Goal: Task Accomplishment & Management: Use online tool/utility

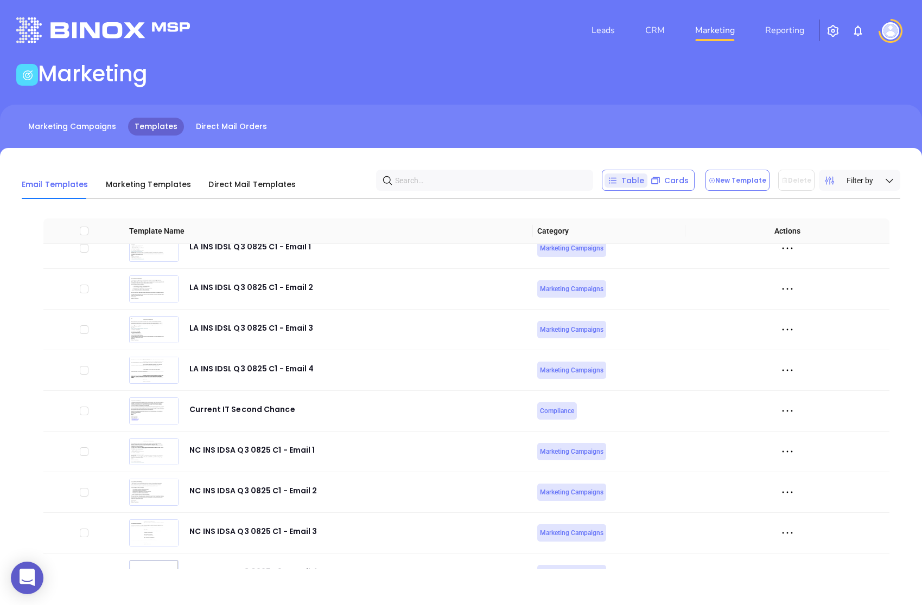
scroll to position [3702, 0]
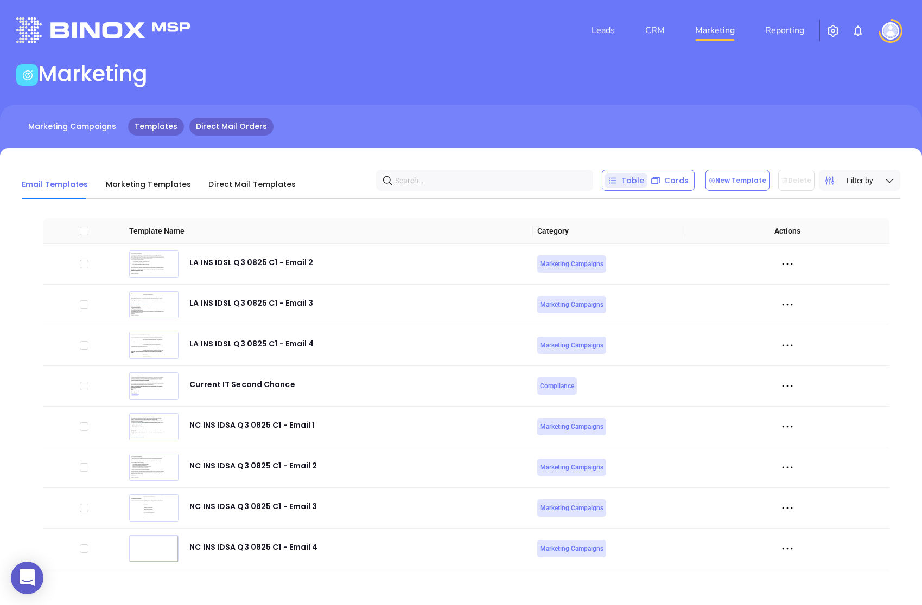
click at [205, 127] on link "Direct Mail Orders" at bounding box center [231, 127] width 84 height 18
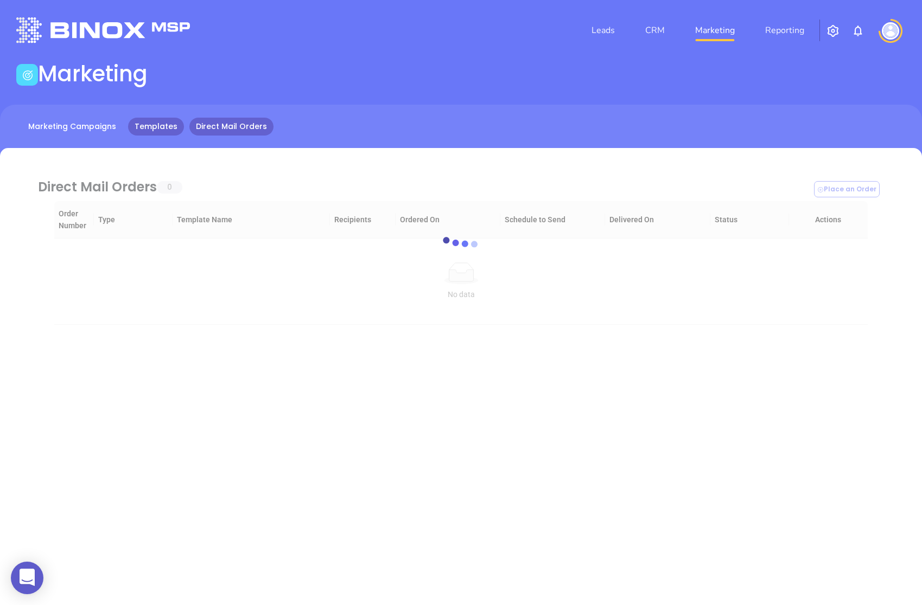
click at [146, 129] on link "Templates" at bounding box center [156, 127] width 56 height 18
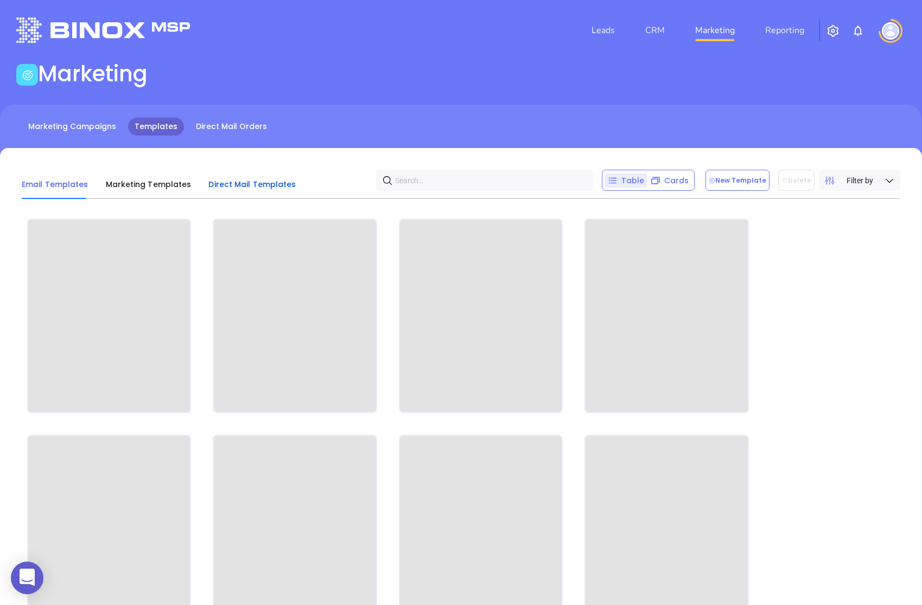
click at [234, 184] on span "Direct Mail Templates" at bounding box center [251, 184] width 87 height 11
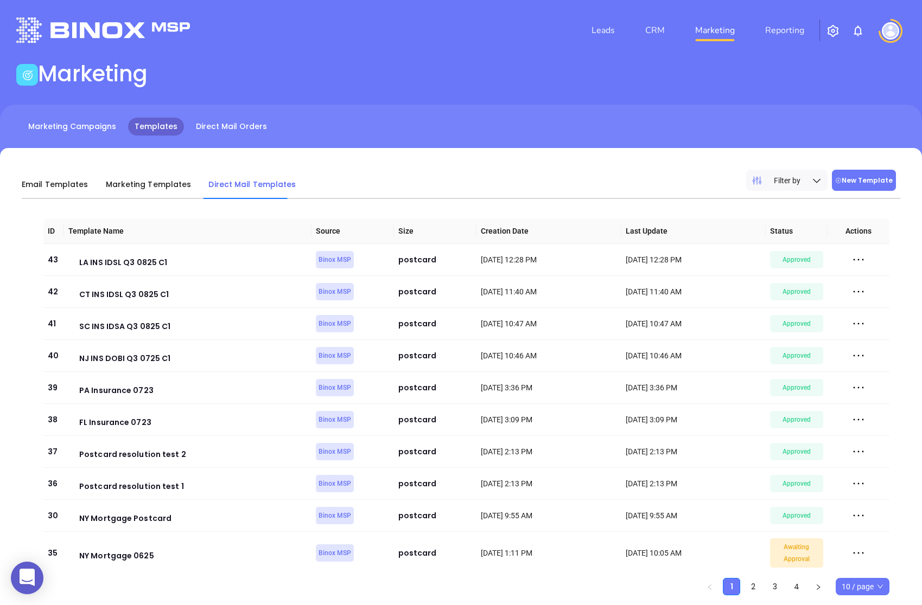
click at [855, 178] on button "New Template" at bounding box center [864, 180] width 64 height 21
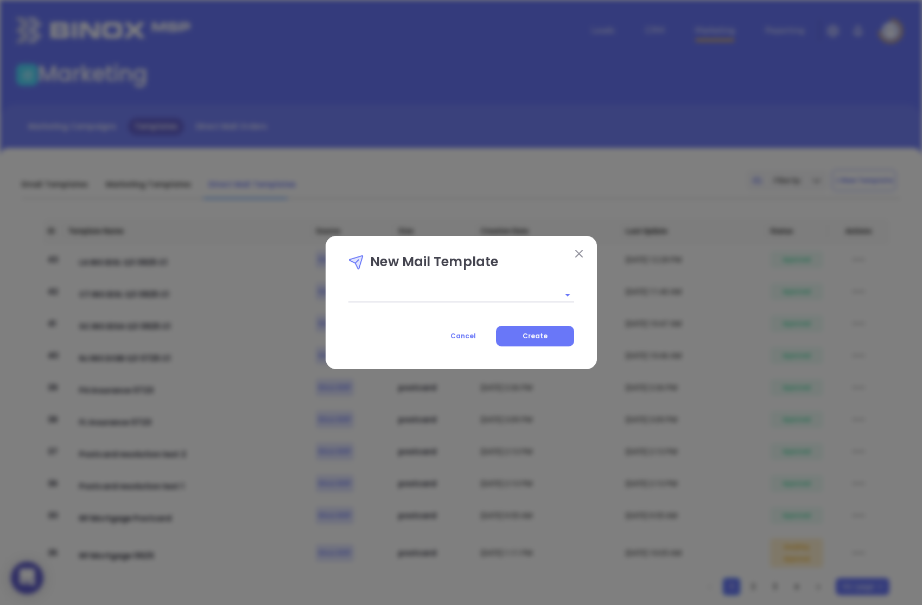
click at [513, 299] on input "text" at bounding box center [445, 295] width 195 height 16
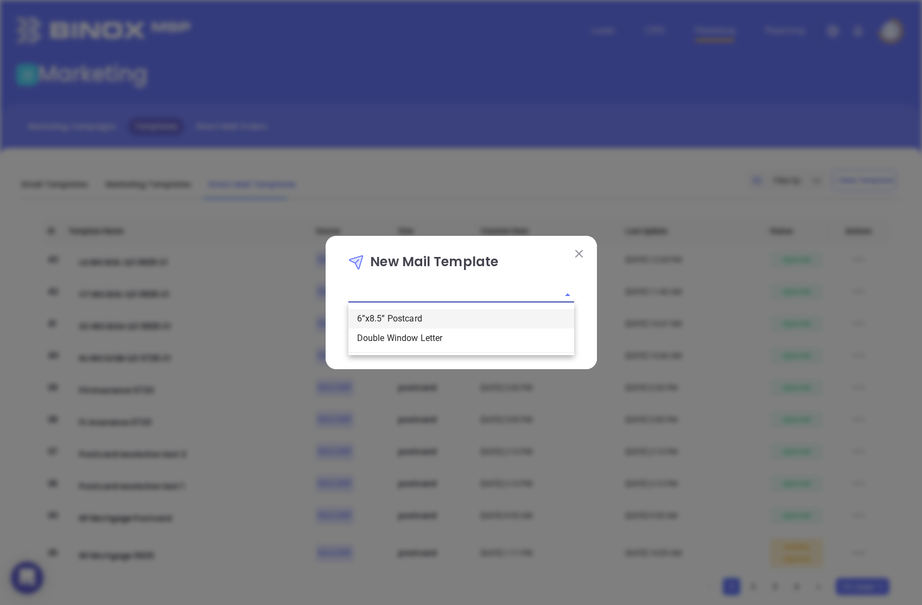
click at [468, 317] on li "6”x8.5” Postcard" at bounding box center [461, 319] width 226 height 20
type input "6”x8.5” Postcard"
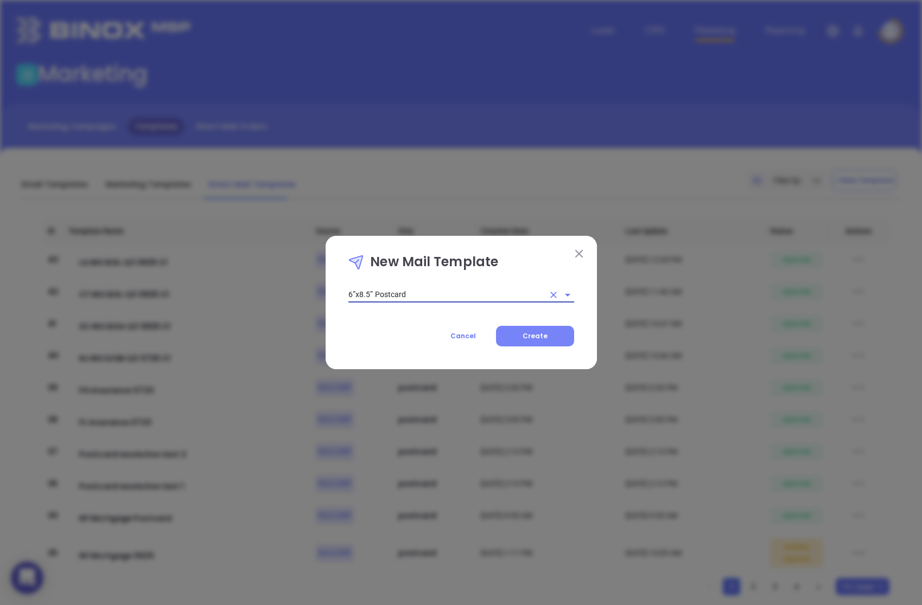
click at [516, 331] on button "Create" at bounding box center [535, 336] width 78 height 21
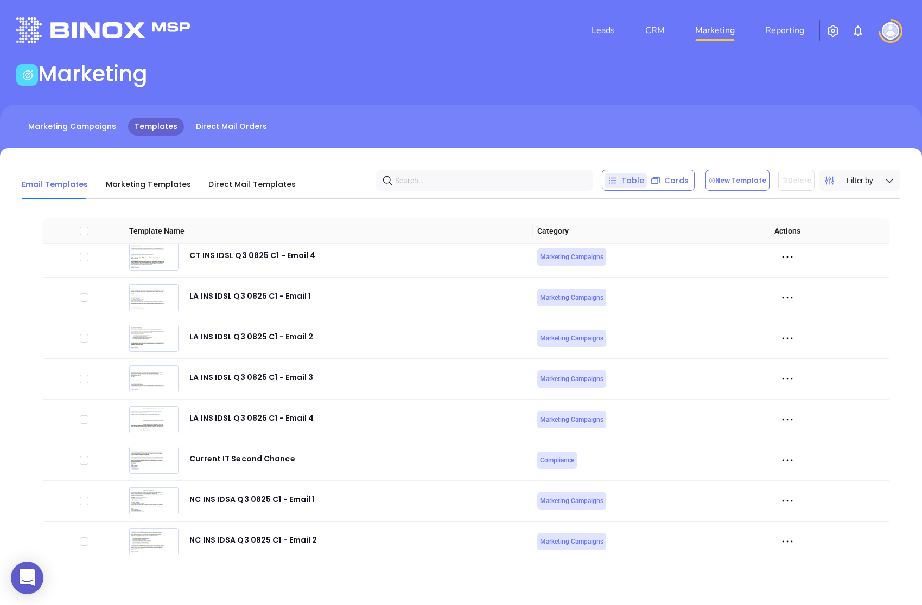
scroll to position [3702, 0]
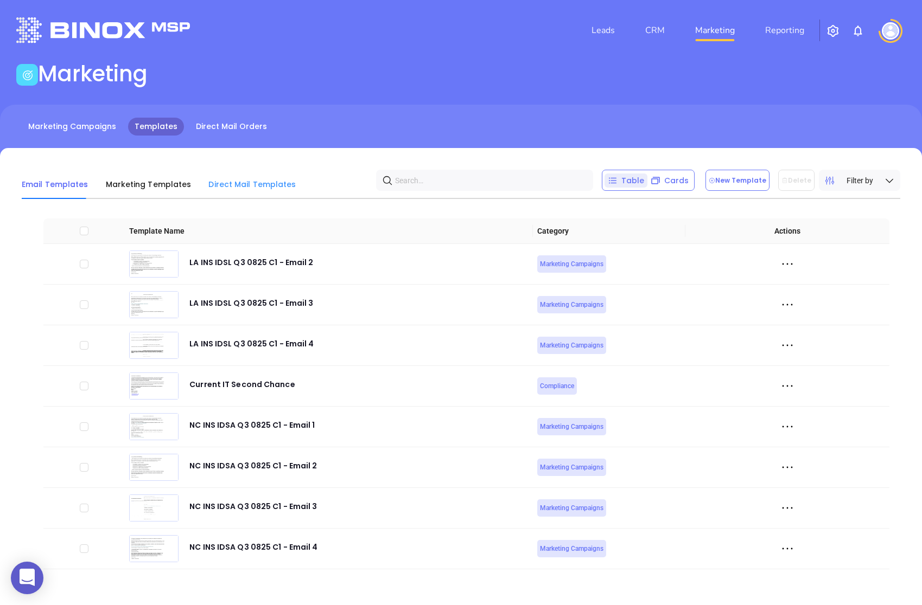
click at [208, 173] on div "Direct Mail Templates" at bounding box center [251, 184] width 87 height 29
